Goal: Book appointment/travel/reservation

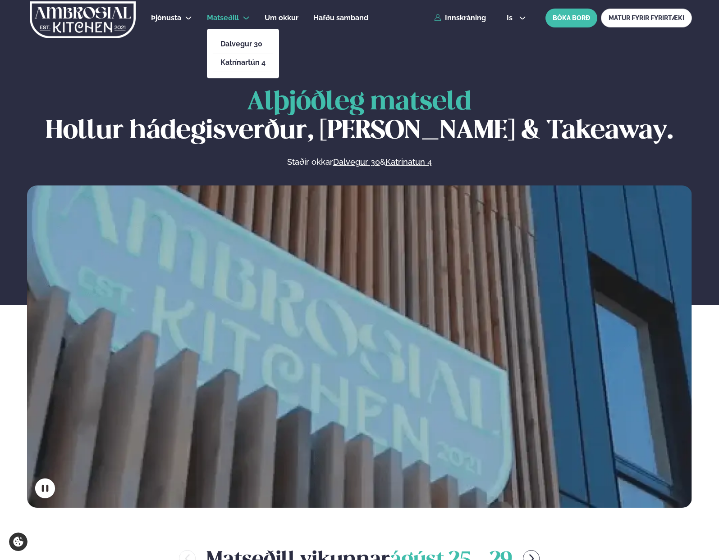
click at [237, 22] on link "Matseðill" at bounding box center [223, 18] width 32 height 11
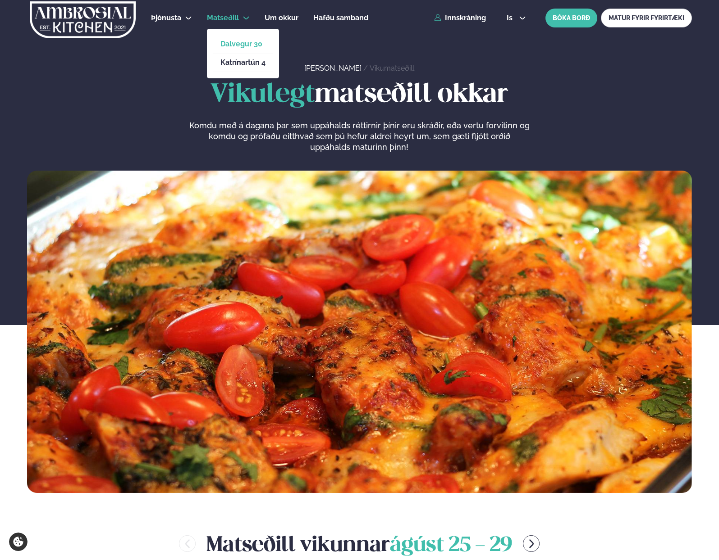
click at [241, 44] on link "Dalvegur 30" at bounding box center [242, 44] width 45 height 7
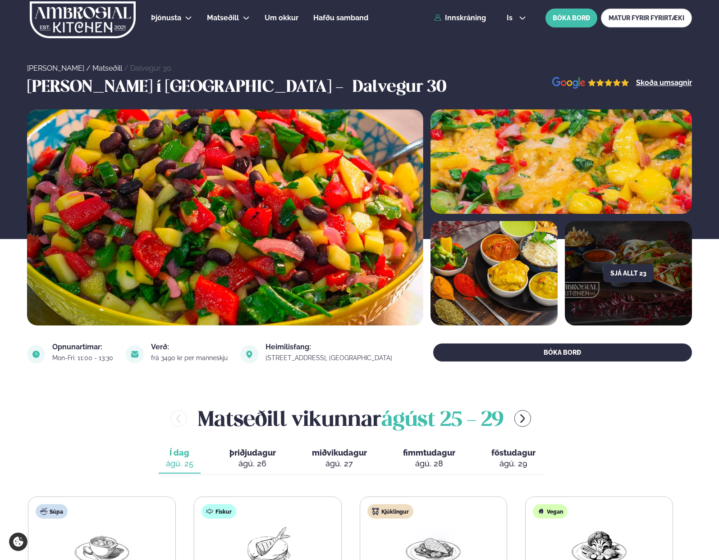
click at [422, 61] on div "[PERSON_NAME] / Matseðill / Dalvegur 30" at bounding box center [359, 37] width 719 height 74
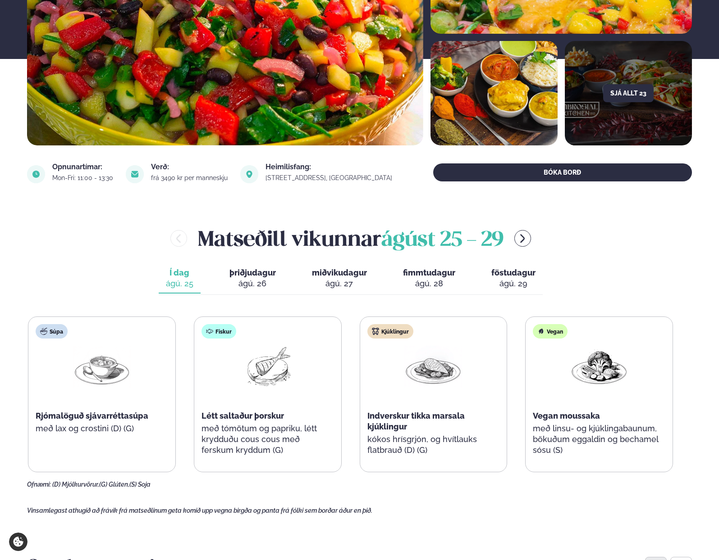
scroll to position [225, 0]
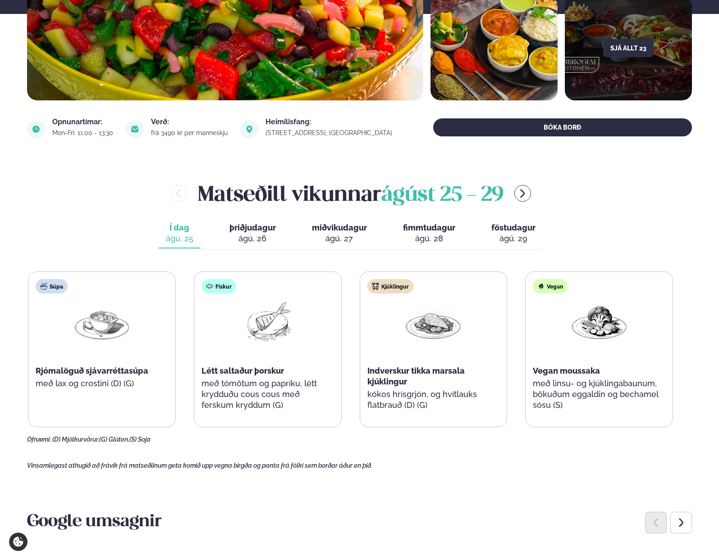
click at [258, 234] on div "ágú. 26" at bounding box center [252, 238] width 46 height 11
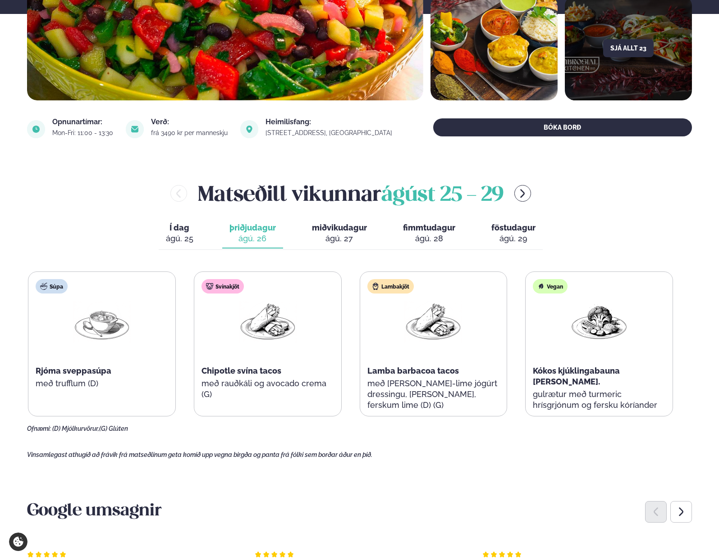
click at [334, 233] on button "miðvikudagur mið. [DATE]" at bounding box center [339, 234] width 69 height 30
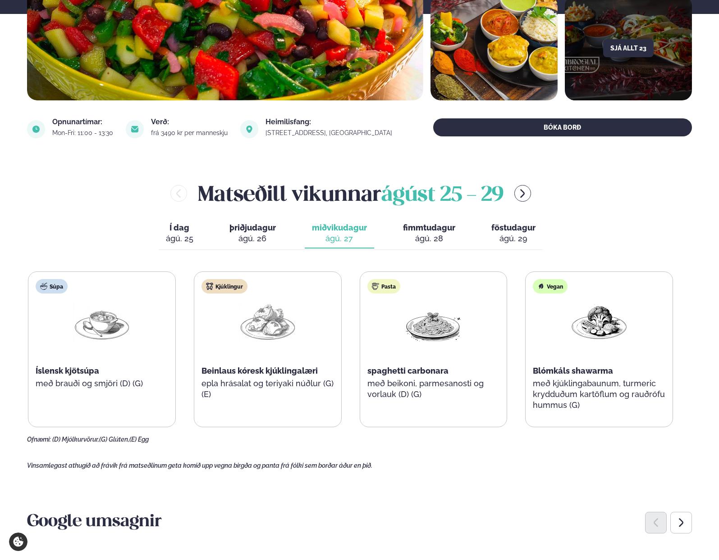
click at [437, 239] on div "ágú. 28" at bounding box center [429, 238] width 52 height 11
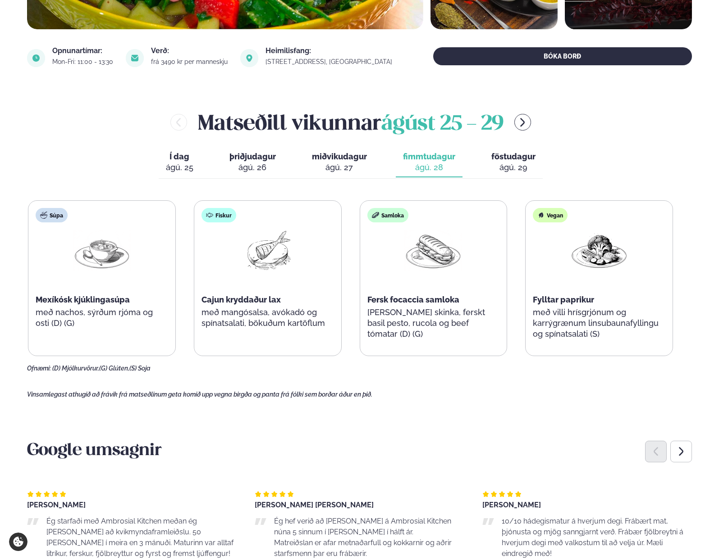
scroll to position [0, 0]
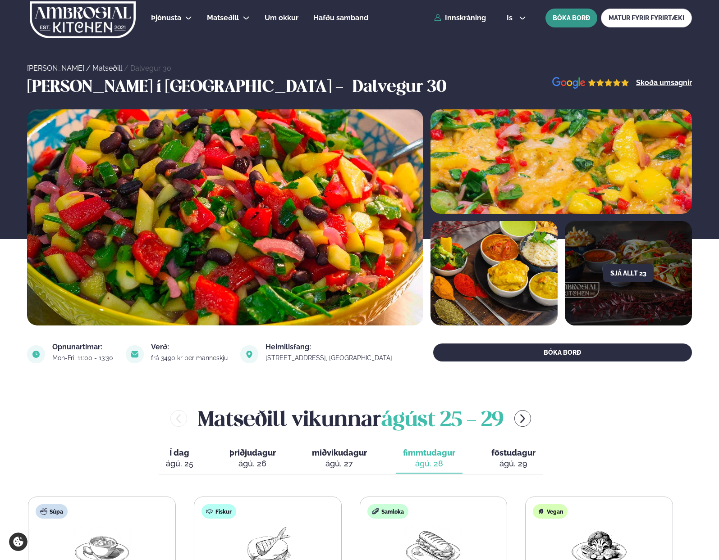
click at [563, 18] on button "BÓKA BORÐ" at bounding box center [571, 18] width 52 height 19
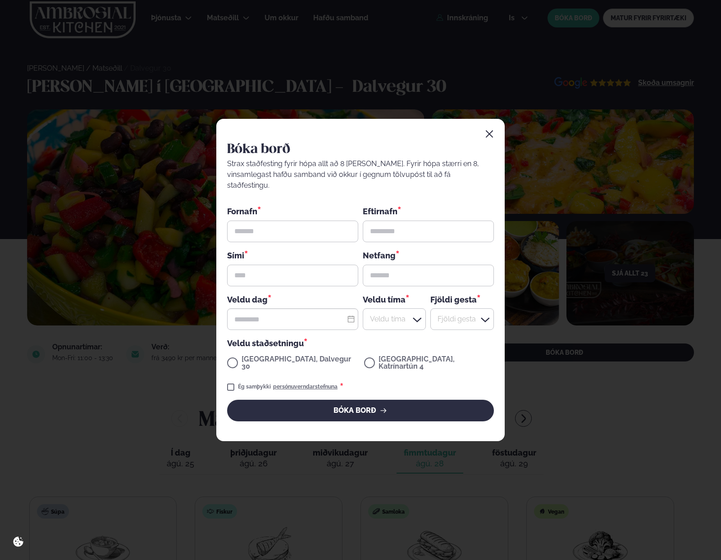
click at [488, 139] on icon "button" at bounding box center [489, 134] width 9 height 9
